Goal: Find specific page/section

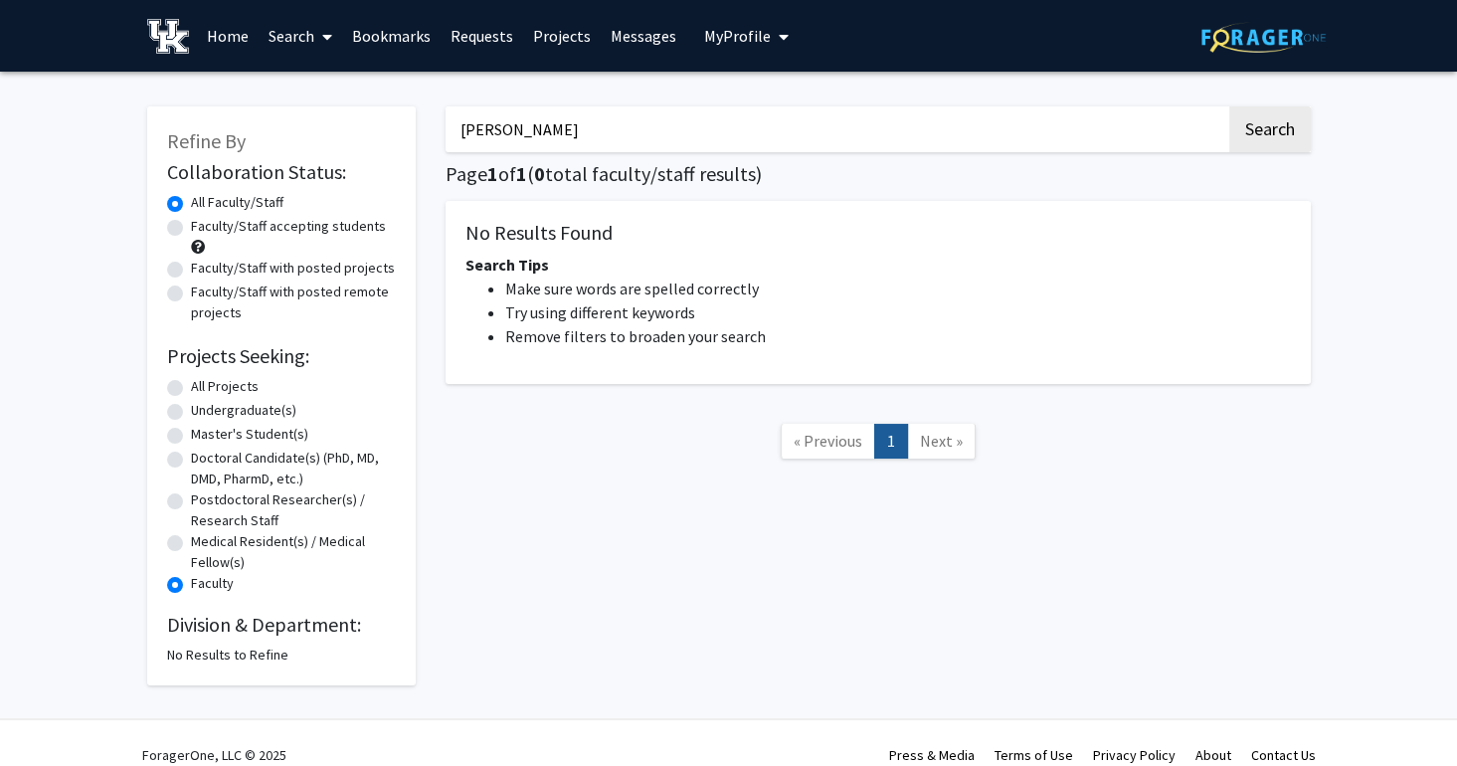
click at [378, 134] on div "Refine By Collaboration Status: Collaboration Status All Faculty/Staff Collabor…" at bounding box center [728, 386] width 1193 height 599
type input "d"
type input "for"
click at [1229, 106] on button "Search" at bounding box center [1270, 129] width 82 height 46
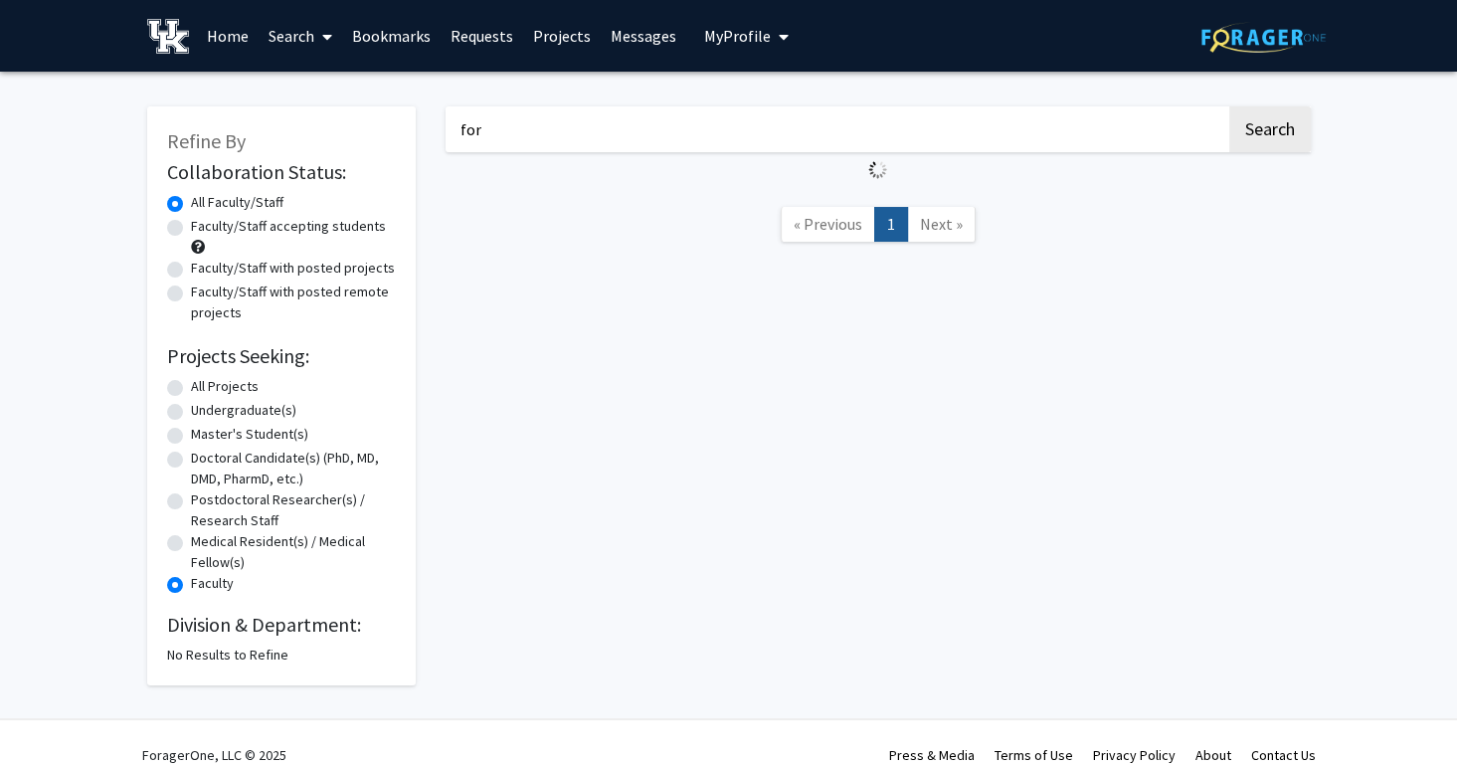
radio input "true"
type input "ford"
click at [1229, 106] on button "Search" at bounding box center [1270, 129] width 82 height 46
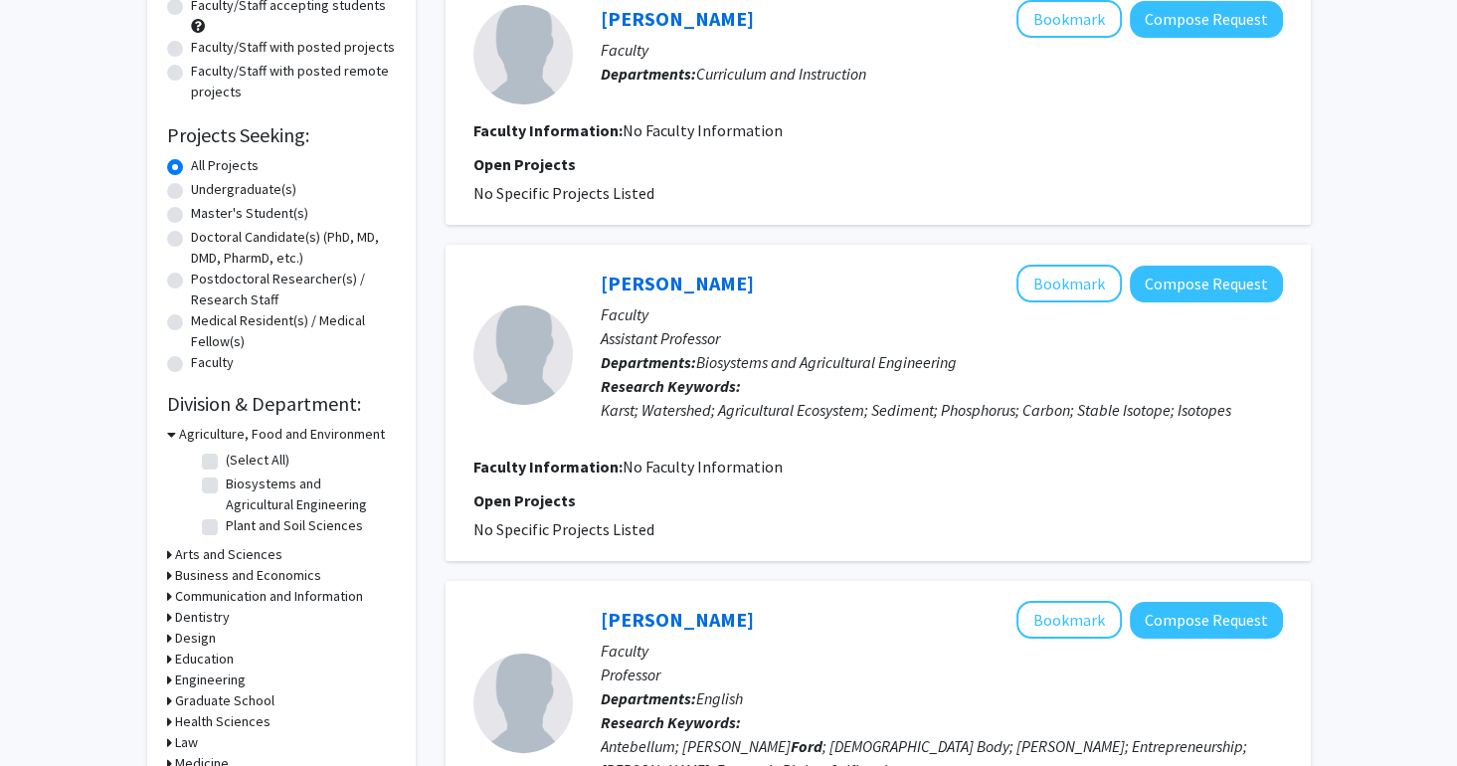
scroll to position [282, 0]
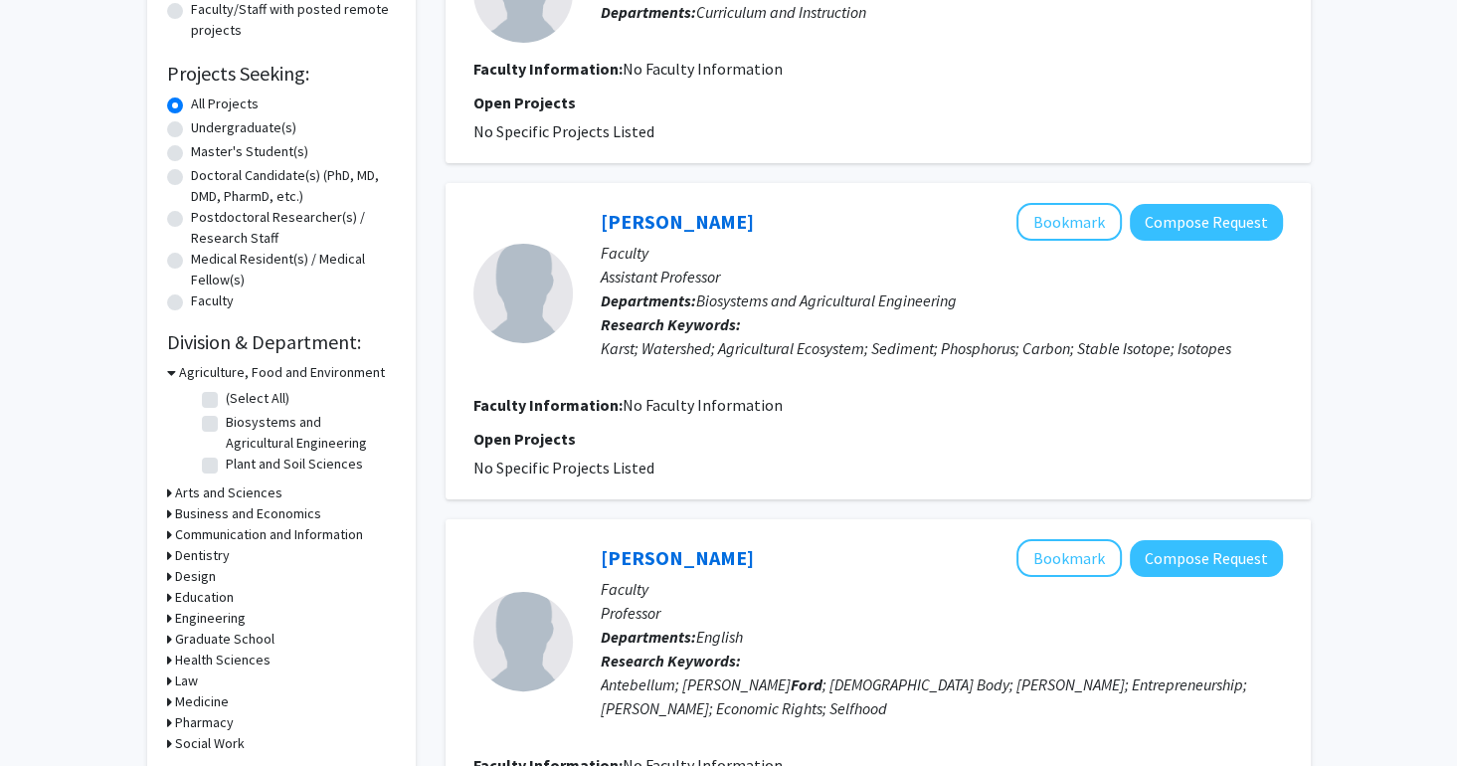
click at [683, 443] on p "Open Projects" at bounding box center [877, 439] width 809 height 24
click at [672, 216] on link "[PERSON_NAME]" at bounding box center [677, 221] width 153 height 25
